Goal: Task Accomplishment & Management: Manage account settings

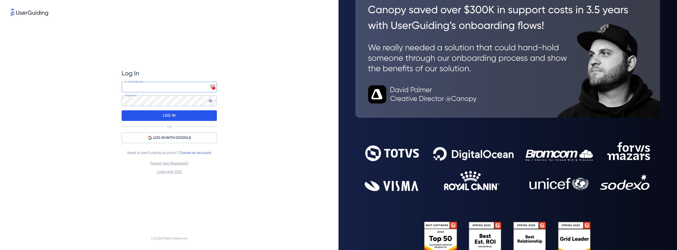
type input "[EMAIL_ADDRESS][DOMAIN_NAME]"
click at [165, 118] on p "LOG IN" at bounding box center [169, 115] width 12 height 8
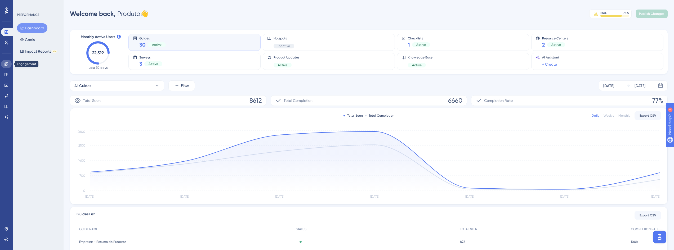
click at [5, 60] on link at bounding box center [6, 64] width 11 height 8
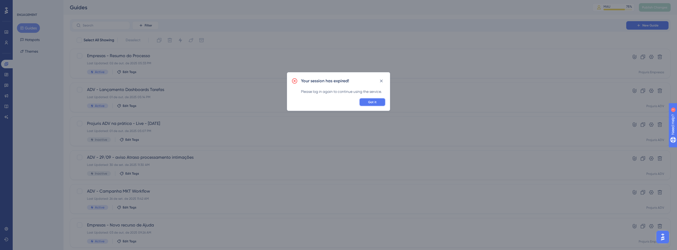
click at [374, 102] on span "Got it" at bounding box center [372, 102] width 8 height 4
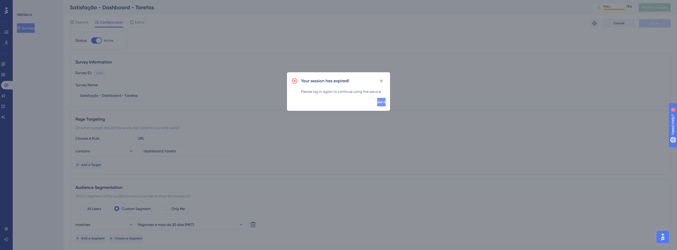
click at [377, 100] on button "Got it" at bounding box center [381, 102] width 8 height 8
click at [377, 102] on button "Got it" at bounding box center [381, 102] width 8 height 8
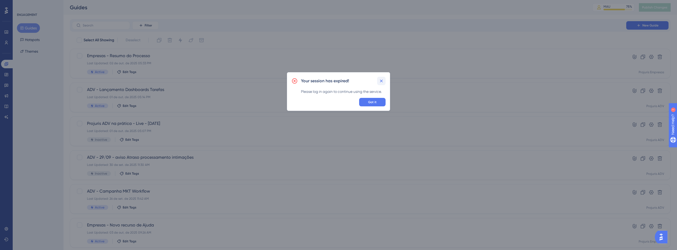
click at [382, 82] on icon at bounding box center [381, 80] width 3 height 3
